Goal: Subscribe to service/newsletter

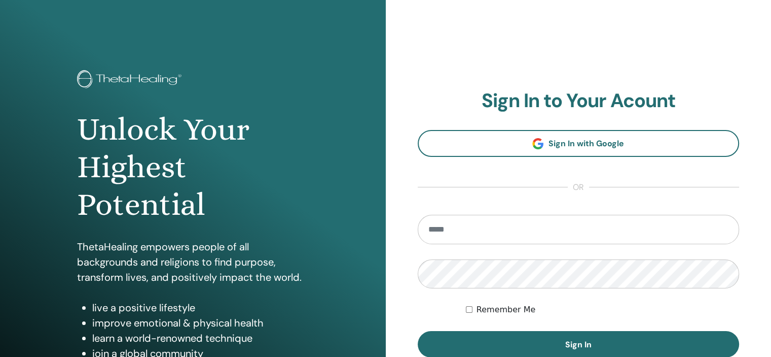
click at [462, 233] on input "email" at bounding box center [579, 229] width 322 height 29
type input "**********"
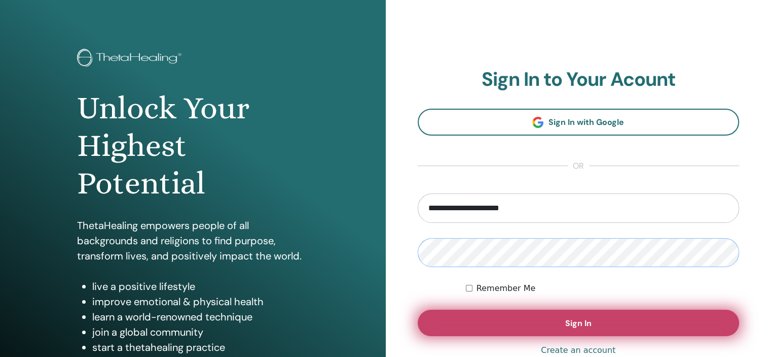
scroll to position [51, 0]
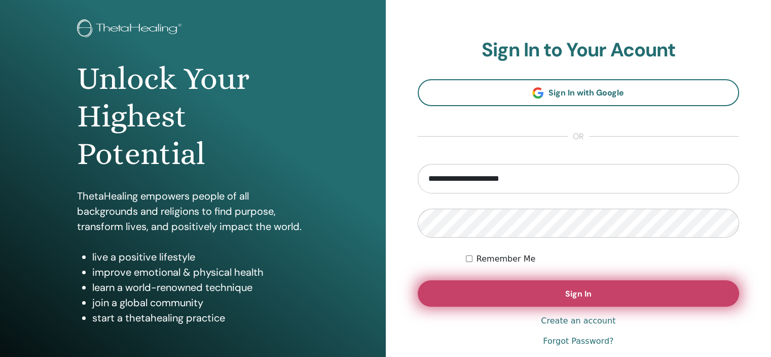
click at [624, 296] on button "Sign In" at bounding box center [579, 293] width 322 height 26
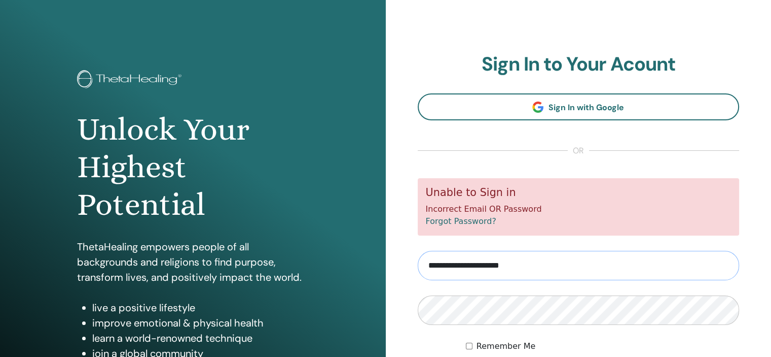
click at [465, 263] on input "**********" at bounding box center [579, 265] width 322 height 29
type input "**********"
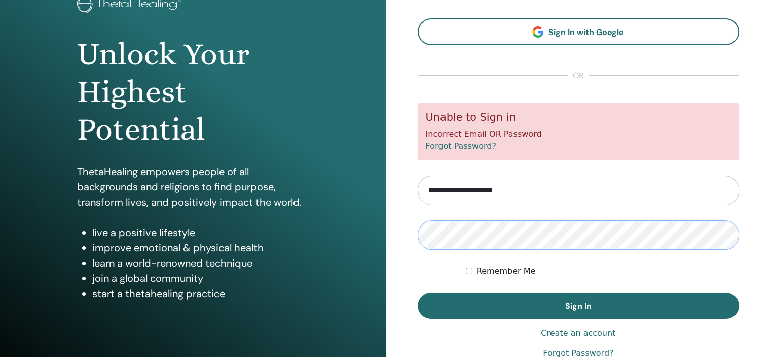
scroll to position [101, 0]
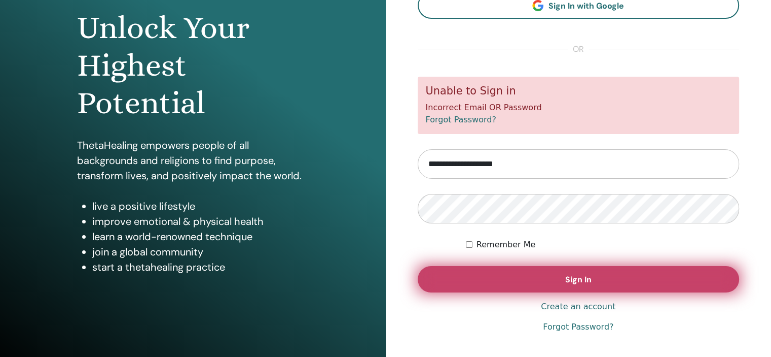
click at [528, 282] on button "Sign In" at bounding box center [579, 279] width 322 height 26
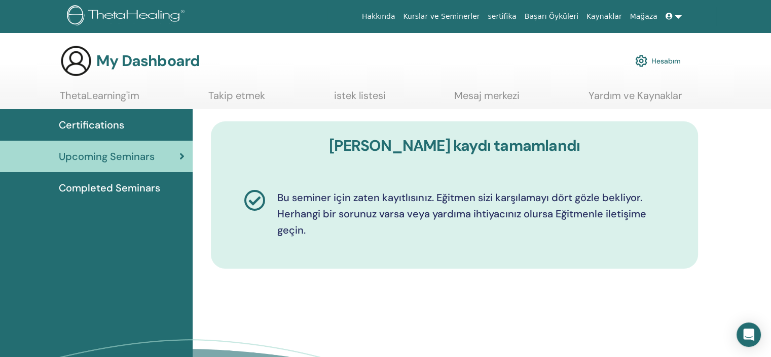
click at [103, 118] on span "Certifications" at bounding box center [91, 124] width 65 height 15
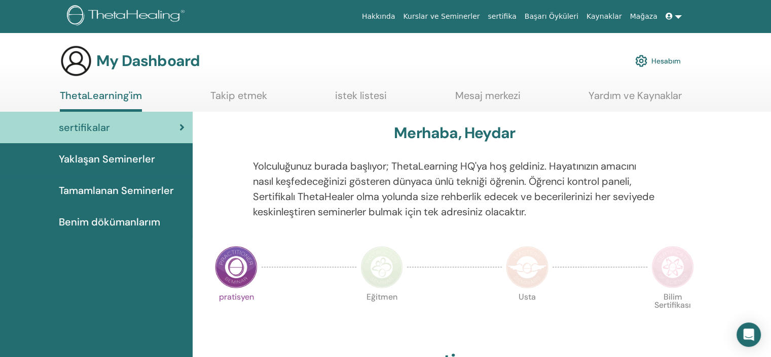
click at [138, 218] on span "Benim dökümanlarım" at bounding box center [109, 221] width 101 height 15
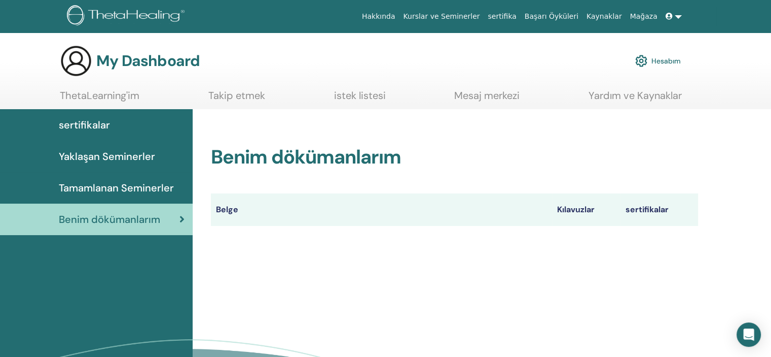
click at [361, 97] on link "istek listesi" at bounding box center [360, 99] width 52 height 20
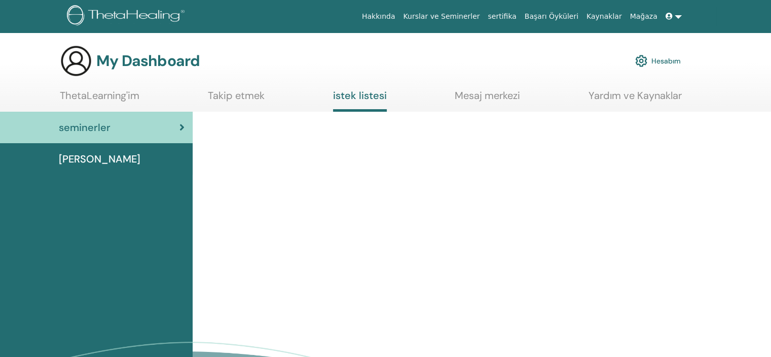
click at [230, 102] on link "Takip etmek" at bounding box center [236, 99] width 57 height 20
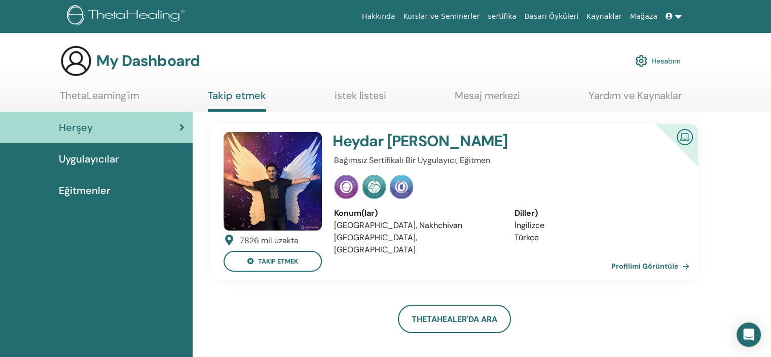
click at [357, 87] on section "My Dashboard Hesabım ThetaLearning'im Takip etmek istek listesi Mesaj merkezi Y…" at bounding box center [385, 78] width 771 height 67
click at [355, 93] on link "istek listesi" at bounding box center [361, 99] width 52 height 20
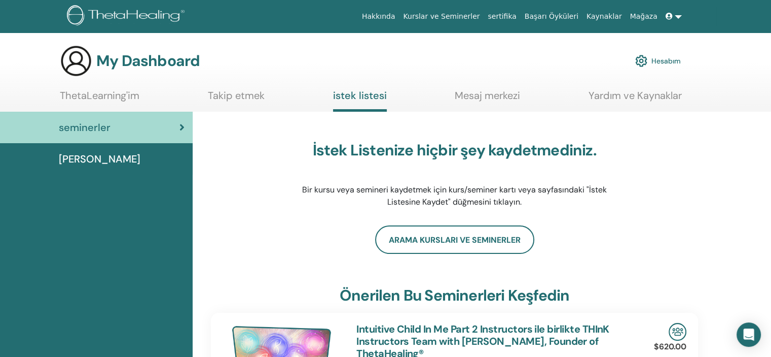
click at [515, 89] on link "Mesaj merkezi" at bounding box center [487, 99] width 65 height 20
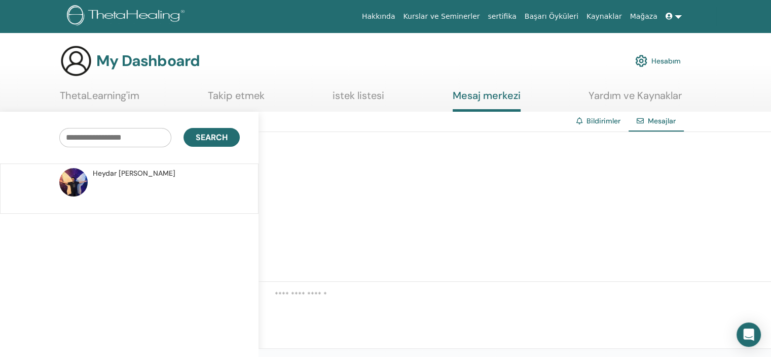
click at [213, 92] on link "Takip etmek" at bounding box center [236, 99] width 57 height 20
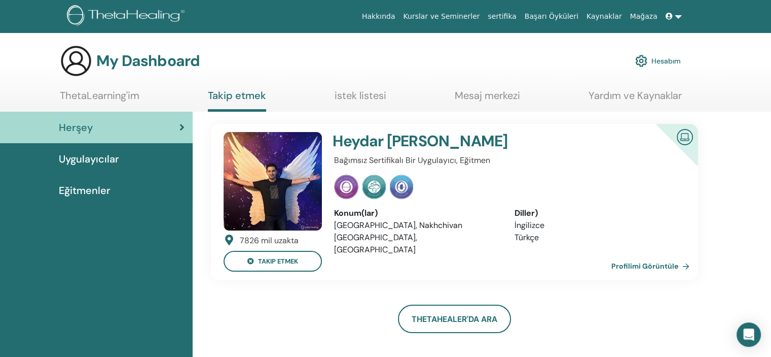
click at [103, 99] on link "ThetaLearning'im" at bounding box center [100, 99] width 80 height 20
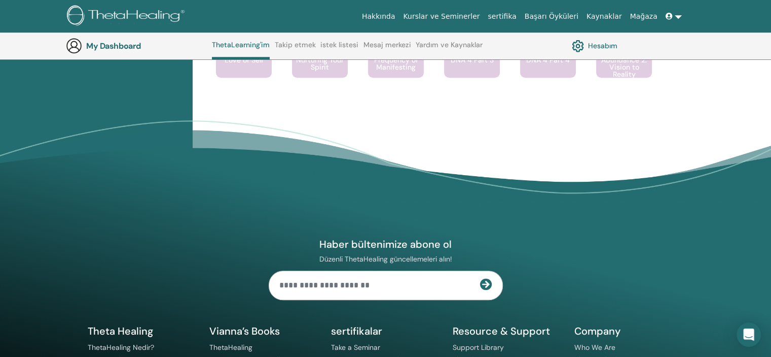
scroll to position [939, 0]
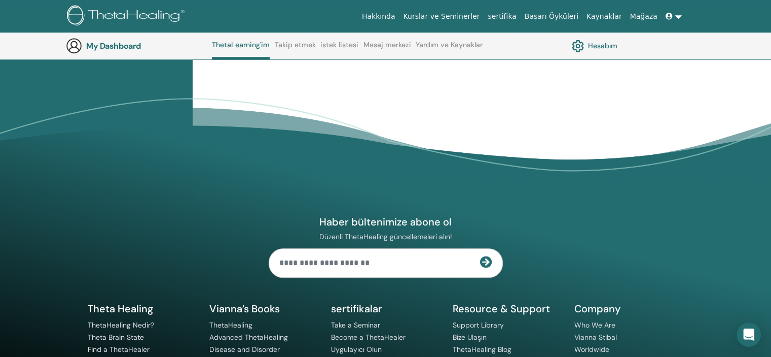
click at [367, 261] on input "text" at bounding box center [374, 263] width 211 height 28
type input "**********"
click at [485, 259] on icon at bounding box center [486, 262] width 12 height 12
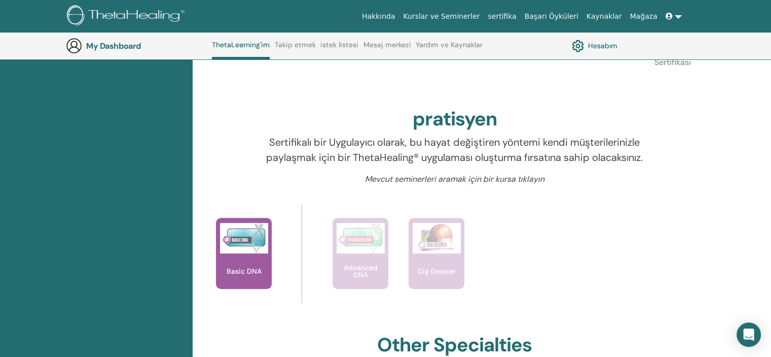
scroll to position [236, 0]
